Goal: Information Seeking & Learning: Learn about a topic

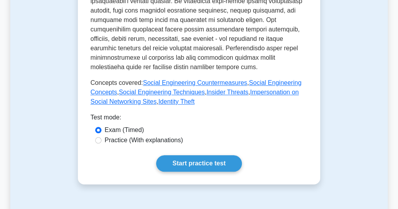
scroll to position [388, 0]
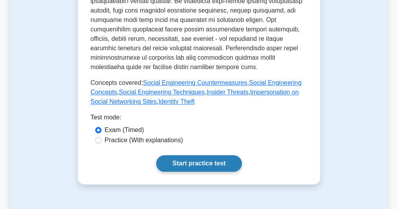
click at [196, 155] on link "Start practice test" at bounding box center [198, 163] width 85 height 17
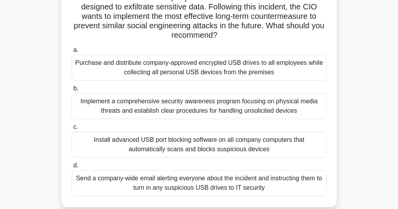
scroll to position [63, 0]
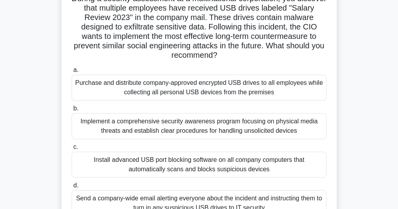
click at [217, 165] on div "Install advanced USB port blocking software on all company computers that autom…" at bounding box center [199, 165] width 255 height 26
click at [72, 150] on input "c. Install advanced USB port blocking software on all company computers that au…" at bounding box center [72, 147] width 0 height 5
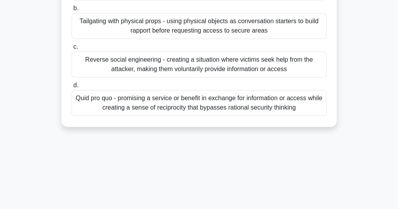
scroll to position [216, 0]
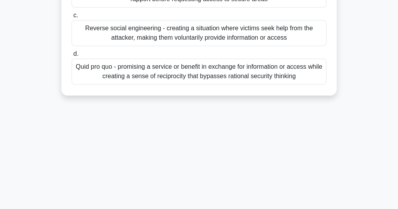
drag, startPoint x: 77, startPoint y: 61, endPoint x: 263, endPoint y: 224, distance: 246.6
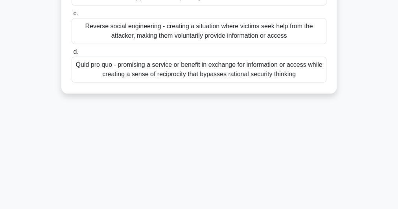
copy div "Scenario: You are a security consultant conducting a penetration test for a pha…"
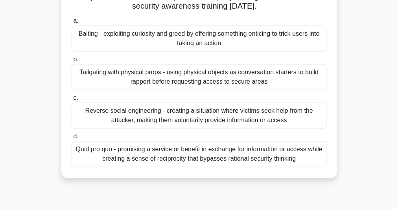
scroll to position [90, 0]
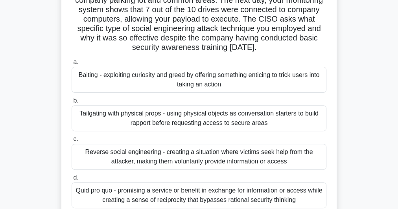
click at [172, 86] on div "Baiting - exploiting curiosity and greed by offering something enticing to tric…" at bounding box center [199, 80] width 255 height 26
click at [72, 65] on input "a. Baiting - exploiting curiosity and greed by offering something enticing to t…" at bounding box center [72, 62] width 0 height 5
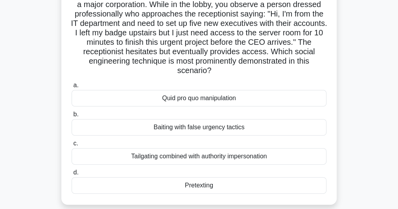
scroll to position [94, 0]
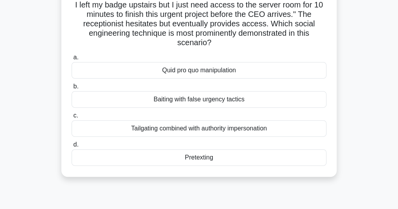
click at [201, 103] on div "Baiting with false urgency tactics" at bounding box center [199, 99] width 255 height 17
click at [72, 89] on input "b. Baiting with false urgency tactics" at bounding box center [72, 86] width 0 height 5
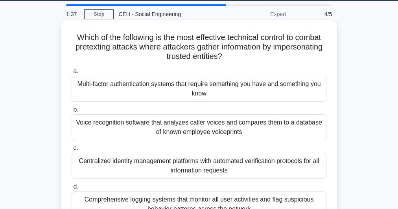
scroll to position [46, 0]
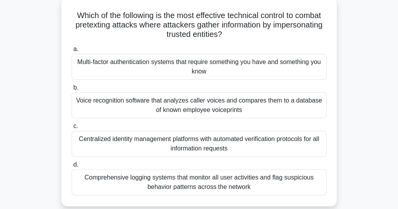
click at [206, 68] on div "Multi-factor authentication systems that require something you have and somethi…" at bounding box center [199, 67] width 255 height 26
click at [72, 52] on input "a. Multi-factor authentication systems that require something you have and some…" at bounding box center [72, 49] width 0 height 5
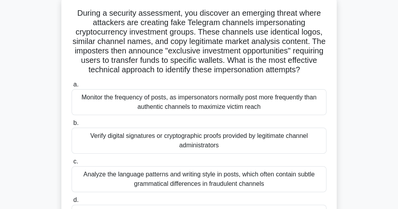
scroll to position [126, 0]
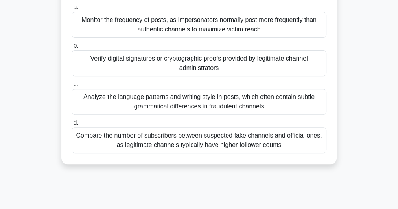
click at [187, 76] on div "Verify digital signatures or cryptographic proofs provided by legitimate channe…" at bounding box center [199, 63] width 255 height 26
click at [72, 48] on input "b. Verify digital signatures or cryptographic proofs provided by legitimate cha…" at bounding box center [72, 45] width 0 height 5
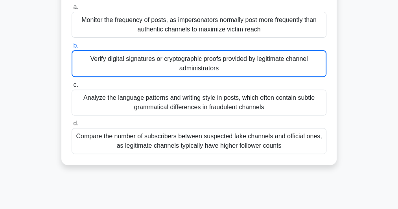
scroll to position [157, 0]
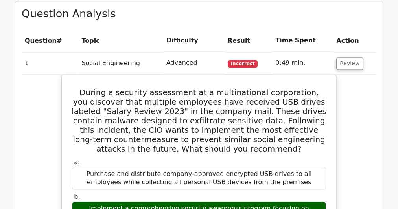
scroll to position [504, 0]
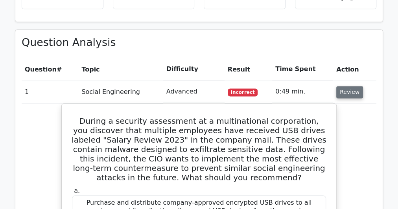
drag, startPoint x: 346, startPoint y: 74, endPoint x: 342, endPoint y: 76, distance: 4.8
click at [346, 86] on button "Review" at bounding box center [350, 92] width 27 height 12
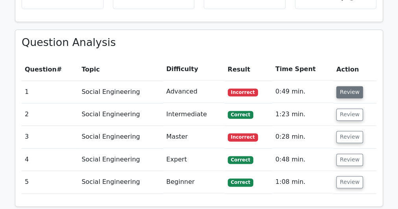
click at [346, 86] on button "Review" at bounding box center [350, 92] width 27 height 12
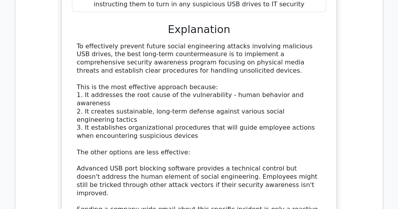
scroll to position [756, 0]
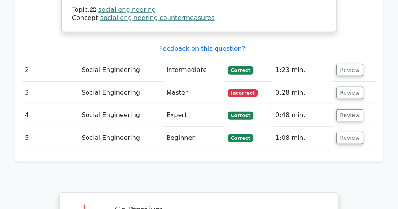
scroll to position [1039, 0]
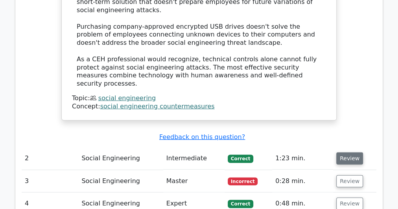
click at [340, 153] on button "Review" at bounding box center [350, 159] width 27 height 12
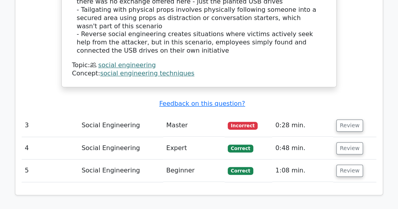
scroll to position [1574, 0]
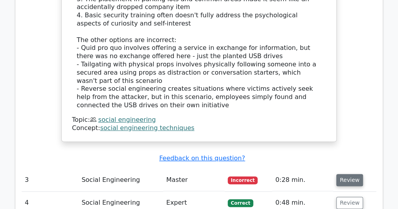
click at [345, 174] on button "Review" at bounding box center [350, 180] width 27 height 12
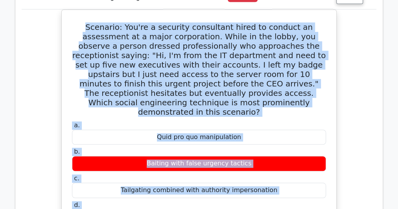
scroll to position [1774, 0]
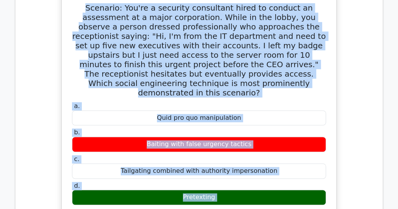
drag, startPoint x: 71, startPoint y: 52, endPoint x: 311, endPoint y: 98, distance: 244.8
copy div "Scenario: You're a security consultant hired to conduct an assessment at a majo…"
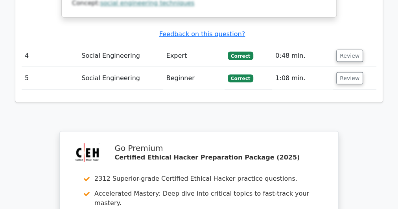
scroll to position [2360, 0]
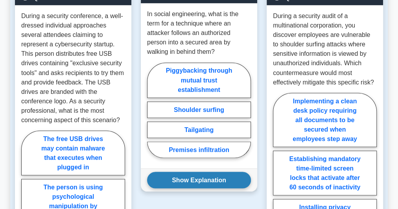
scroll to position [598, 0]
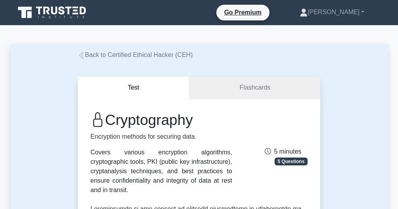
click at [255, 85] on link "Flashcards" at bounding box center [255, 88] width 131 height 22
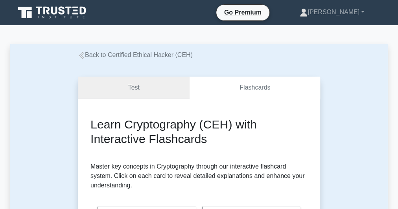
click at [146, 82] on link "Test" at bounding box center [134, 88] width 112 height 22
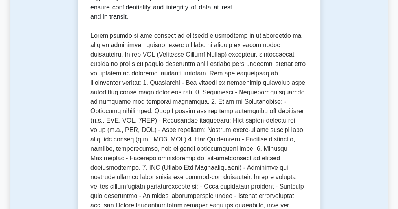
scroll to position [174, 0]
click at [198, 142] on p at bounding box center [199, 154] width 217 height 246
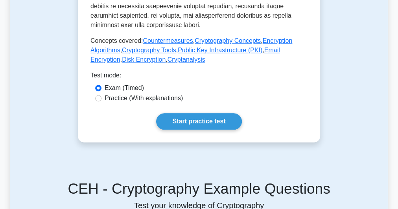
scroll to position [265, 0]
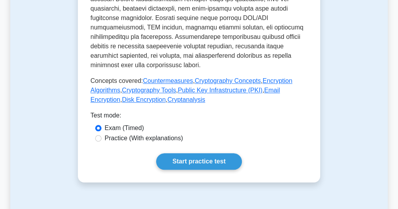
scroll to position [454, 0]
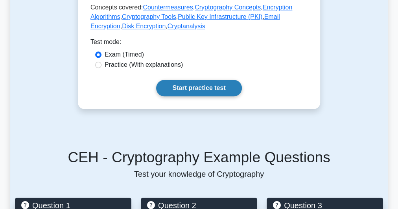
click at [192, 83] on link "Start practice test" at bounding box center [198, 88] width 85 height 17
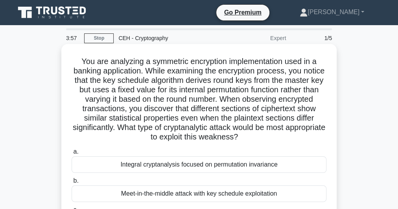
click at [198, 82] on h5 "You are analyzing a symmetric encryption implementation used in a banking appli…" at bounding box center [199, 100] width 257 height 86
click at [198, 81] on h5 "You are analyzing a symmetric encryption implementation used in a banking appli…" at bounding box center [199, 100] width 257 height 86
click at [200, 81] on h5 "You are analyzing a symmetric encryption implementation used in a banking appli…" at bounding box center [199, 100] width 257 height 86
click at [200, 80] on h5 "You are analyzing a symmetric encryption implementation used in a banking appli…" at bounding box center [199, 100] width 257 height 86
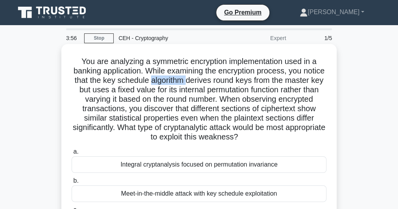
click at [200, 80] on h5 "You are analyzing a symmetric encryption implementation used in a banking appli…" at bounding box center [199, 100] width 257 height 86
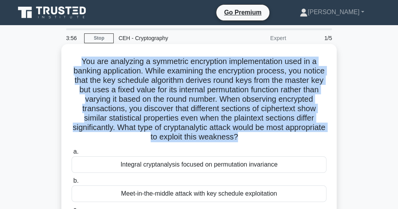
click at [200, 80] on h5 "You are analyzing a symmetric encryption implementation used in a banking appli…" at bounding box center [199, 100] width 257 height 86
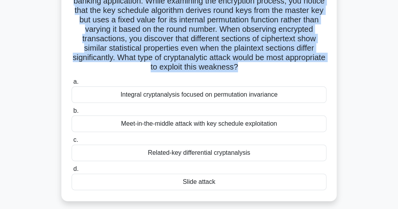
scroll to position [126, 0]
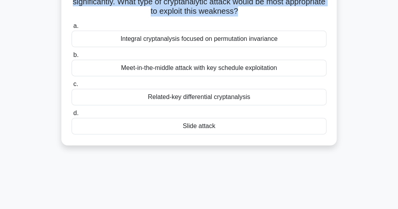
drag, startPoint x: 111, startPoint y: 38, endPoint x: 259, endPoint y: 139, distance: 179.8
click at [259, 139] on div "You are analyzing a symmetric encryption implementation used in a banking appli…" at bounding box center [199, 31] width 269 height 221
copy div "Integral cryptanalysis focused on permutation invariance b. Meet-in-the-middle …"
click at [170, 95] on div "Related-key differential cryptanalysis" at bounding box center [199, 97] width 255 height 17
click at [72, 87] on input "c. Related-key differential cryptanalysis" at bounding box center [72, 84] width 0 height 5
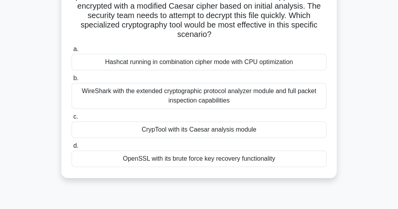
scroll to position [94, 0]
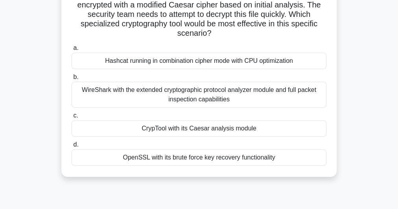
click at [195, 58] on div "Hashcat running in combination cipher mode with CPU optimization" at bounding box center [199, 61] width 255 height 17
click at [72, 51] on input "a. Hashcat running in combination cipher mode with CPU optimization" at bounding box center [72, 48] width 0 height 5
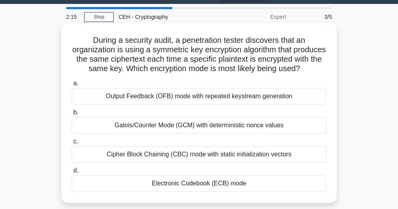
scroll to position [31, 0]
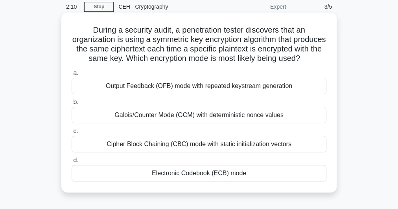
click at [194, 94] on div "Output Feedback (OFB) mode with repeated keystream generation" at bounding box center [199, 86] width 255 height 17
click at [72, 76] on input "a. Output Feedback (OFB) mode with repeated keystream generation" at bounding box center [72, 73] width 0 height 5
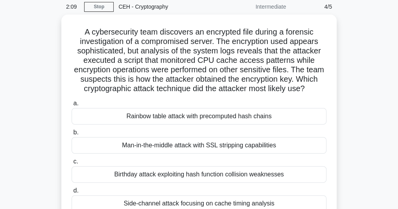
scroll to position [0, 0]
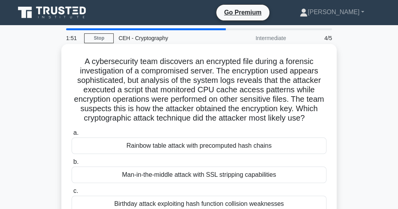
click at [224, 154] on div "Rainbow table attack with precomputed hash chains" at bounding box center [199, 146] width 255 height 17
click at [72, 136] on input "a. Rainbow table attack with precomputed hash chains" at bounding box center [72, 133] width 0 height 5
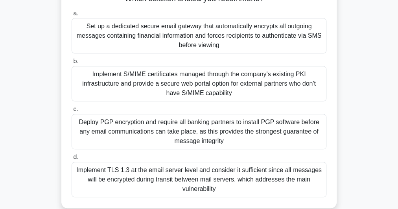
scroll to position [157, 0]
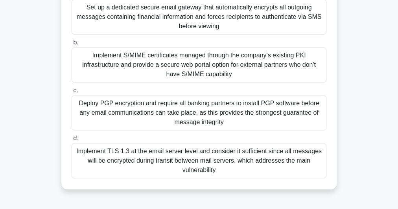
click at [191, 112] on div "Deploy PGP encryption and require all banking partners to install PGP software …" at bounding box center [199, 112] width 255 height 35
click at [72, 93] on input "c. Deploy PGP encryption and require all banking partners to install PGP softwa…" at bounding box center [72, 90] width 0 height 5
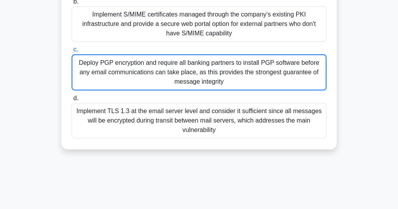
scroll to position [216, 0]
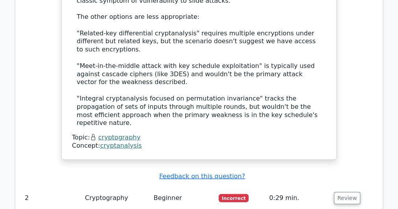
scroll to position [976, 0]
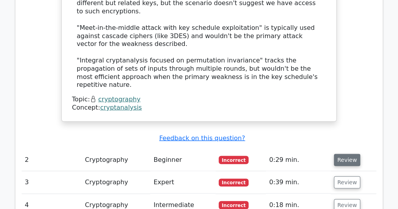
click at [352, 154] on button "Review" at bounding box center [347, 160] width 27 height 12
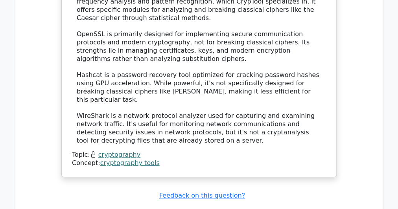
scroll to position [1543, 0]
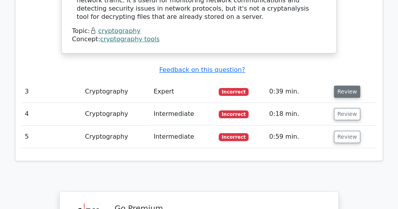
click at [339, 86] on button "Review" at bounding box center [347, 92] width 27 height 12
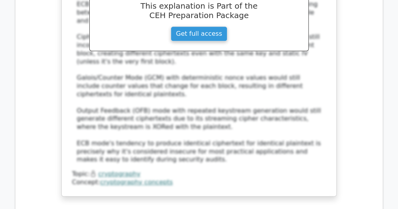
scroll to position [1921, 0]
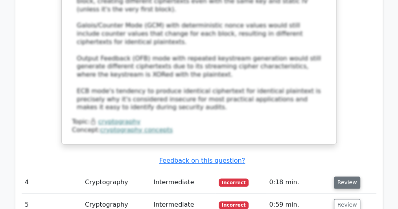
click at [346, 177] on button "Review" at bounding box center [347, 183] width 27 height 12
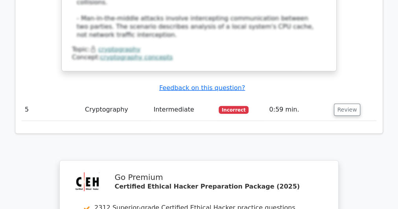
scroll to position [2582, 0]
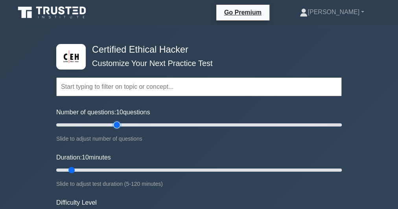
click at [115, 125] on input "Number of questions: 10 questions" at bounding box center [199, 124] width 286 height 9
drag, startPoint x: 117, startPoint y: 123, endPoint x: 108, endPoint y: 122, distance: 8.7
type input "40"
click at [107, 124] on input "Number of questions: 40 questions" at bounding box center [199, 124] width 286 height 9
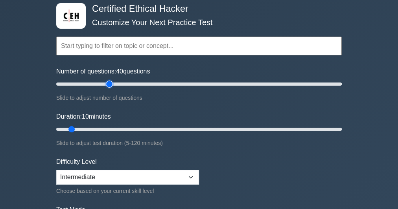
scroll to position [63, 0]
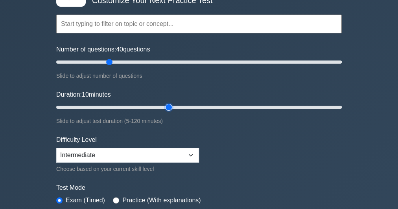
type input "50"
click at [169, 105] on input "Duration: 10 minutes" at bounding box center [199, 107] width 286 height 9
